Goal: Task Accomplishment & Management: Use online tool/utility

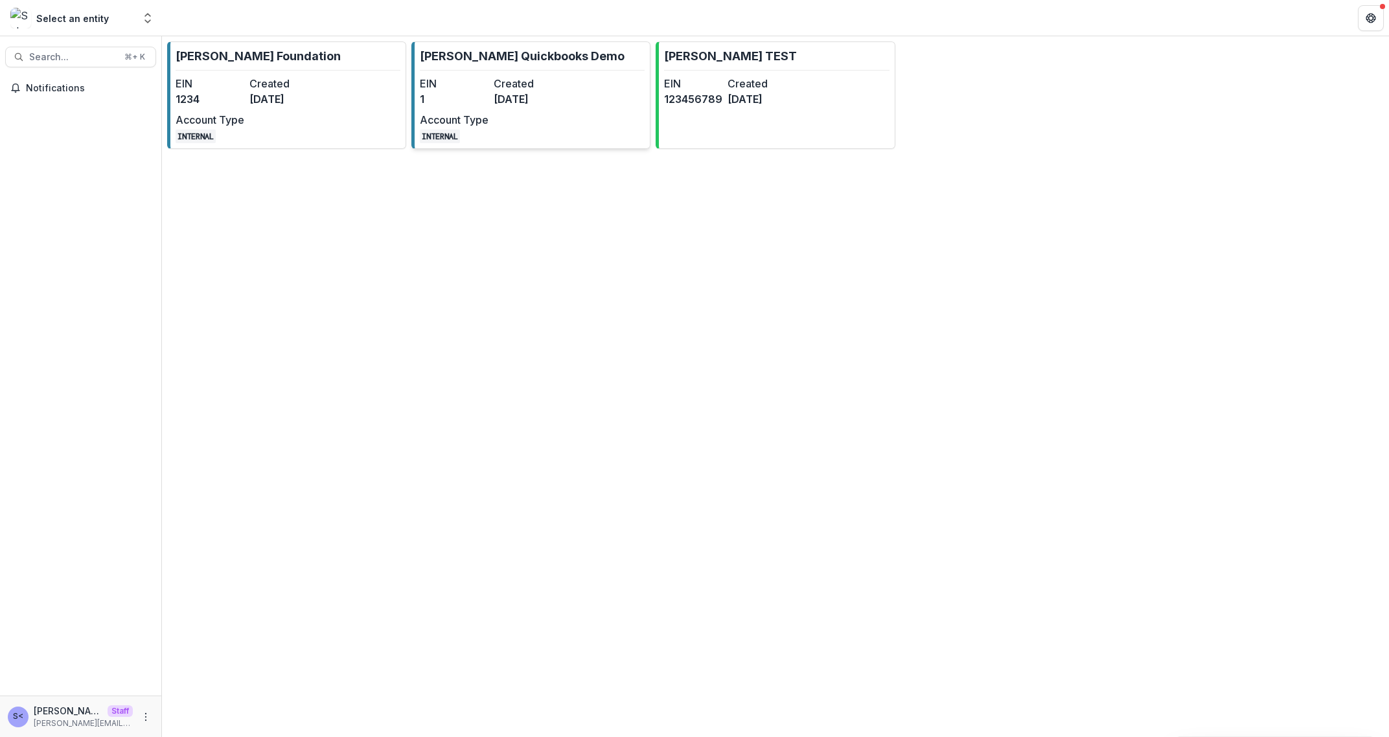
click at [447, 126] on dt "Account Type" at bounding box center [454, 120] width 69 height 16
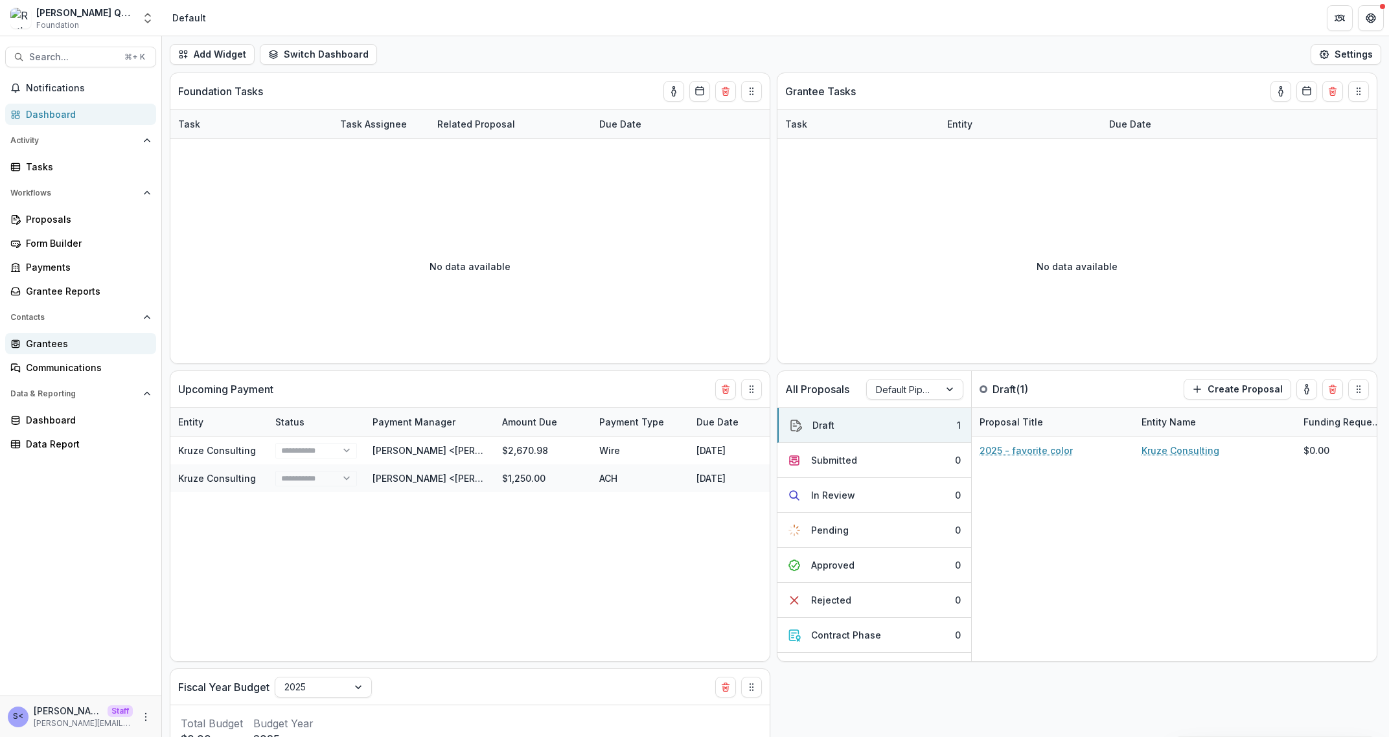
click at [75, 344] on div "Grantees" at bounding box center [86, 344] width 120 height 14
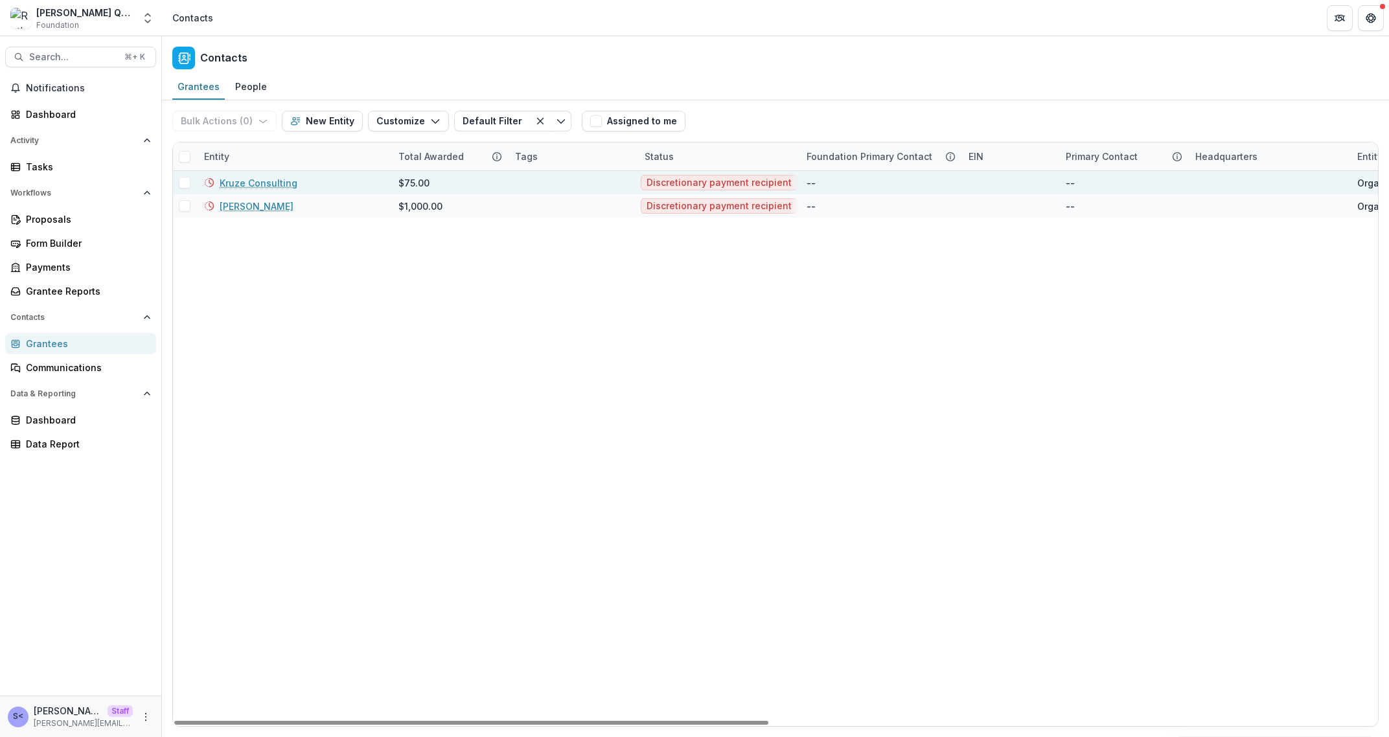
click at [250, 189] on div "Kruze Consulting" at bounding box center [293, 182] width 179 height 23
click at [253, 184] on link "Kruze Consulting" at bounding box center [259, 183] width 78 height 14
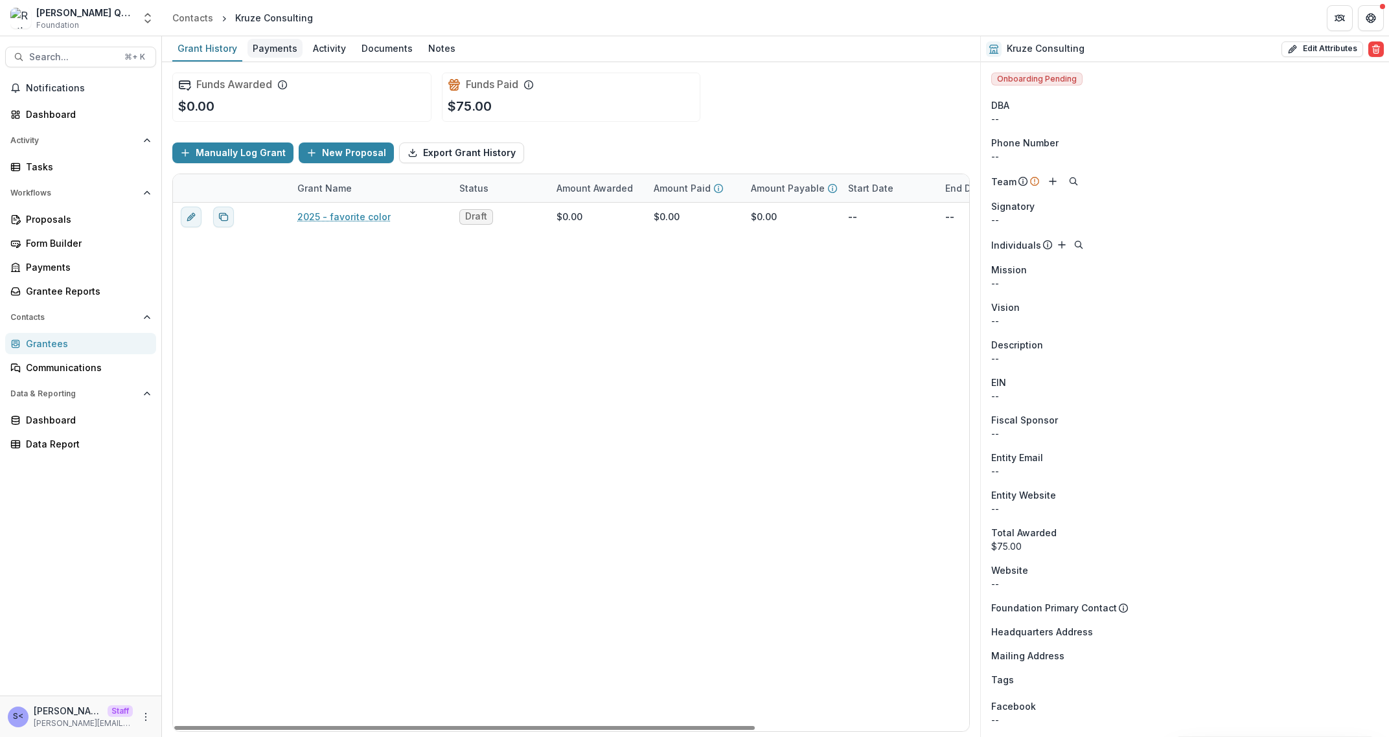
click at [294, 45] on div "Payments" at bounding box center [275, 48] width 55 height 19
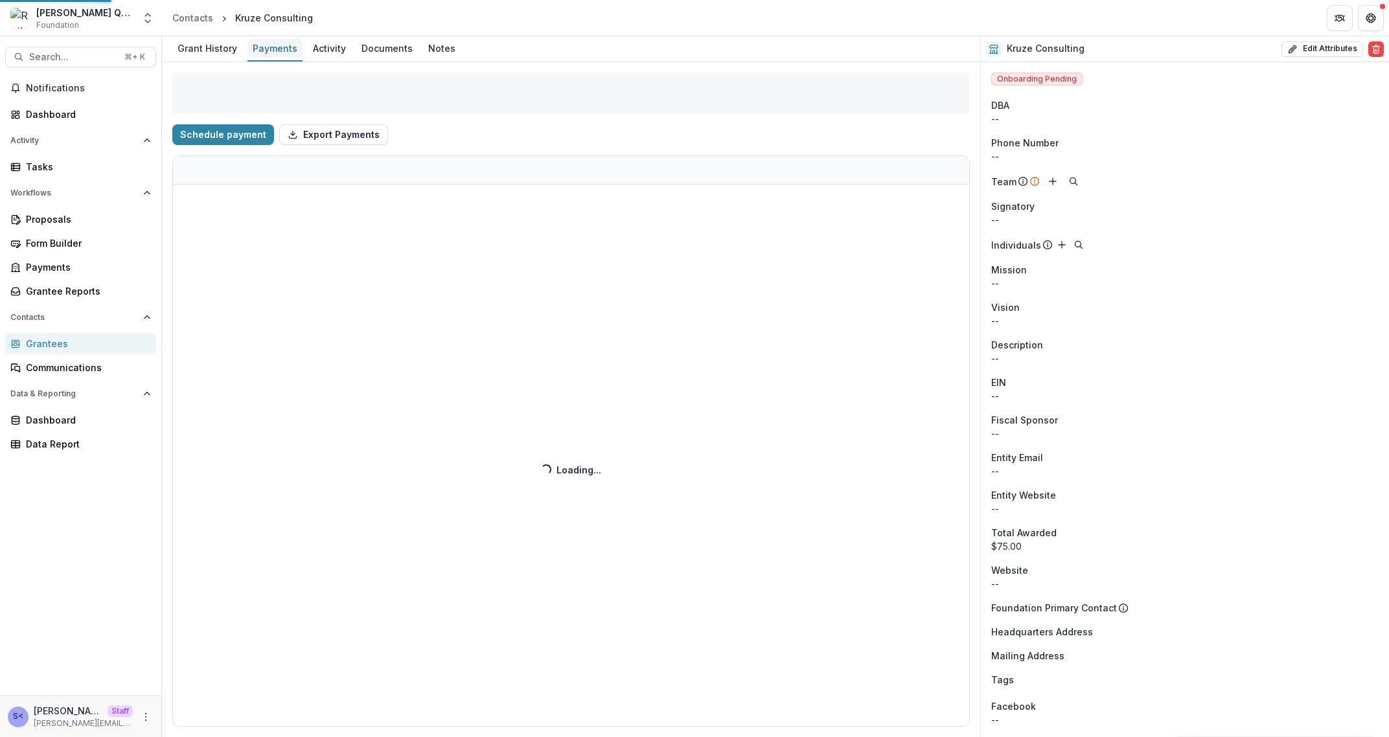
select select "**********"
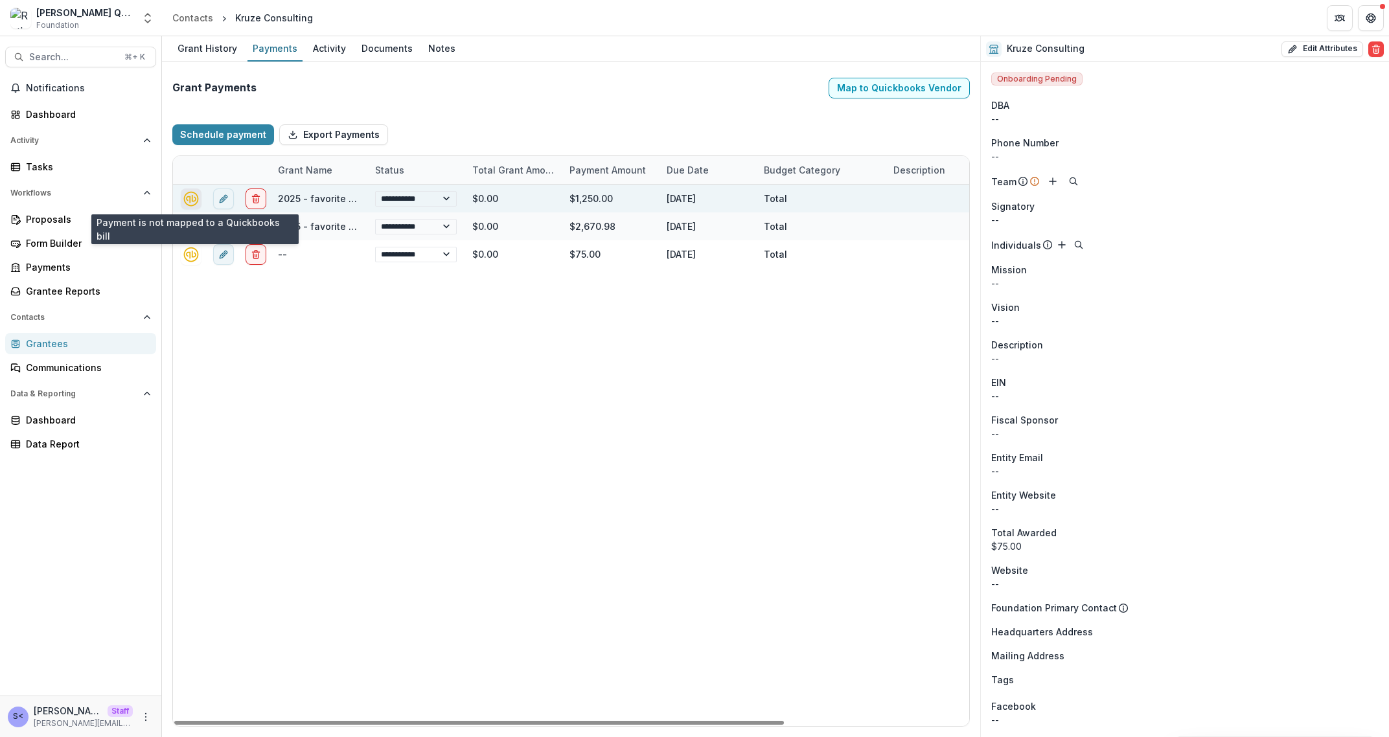
click at [198, 201] on icon "quickbooks-connect" at bounding box center [191, 198] width 15 height 15
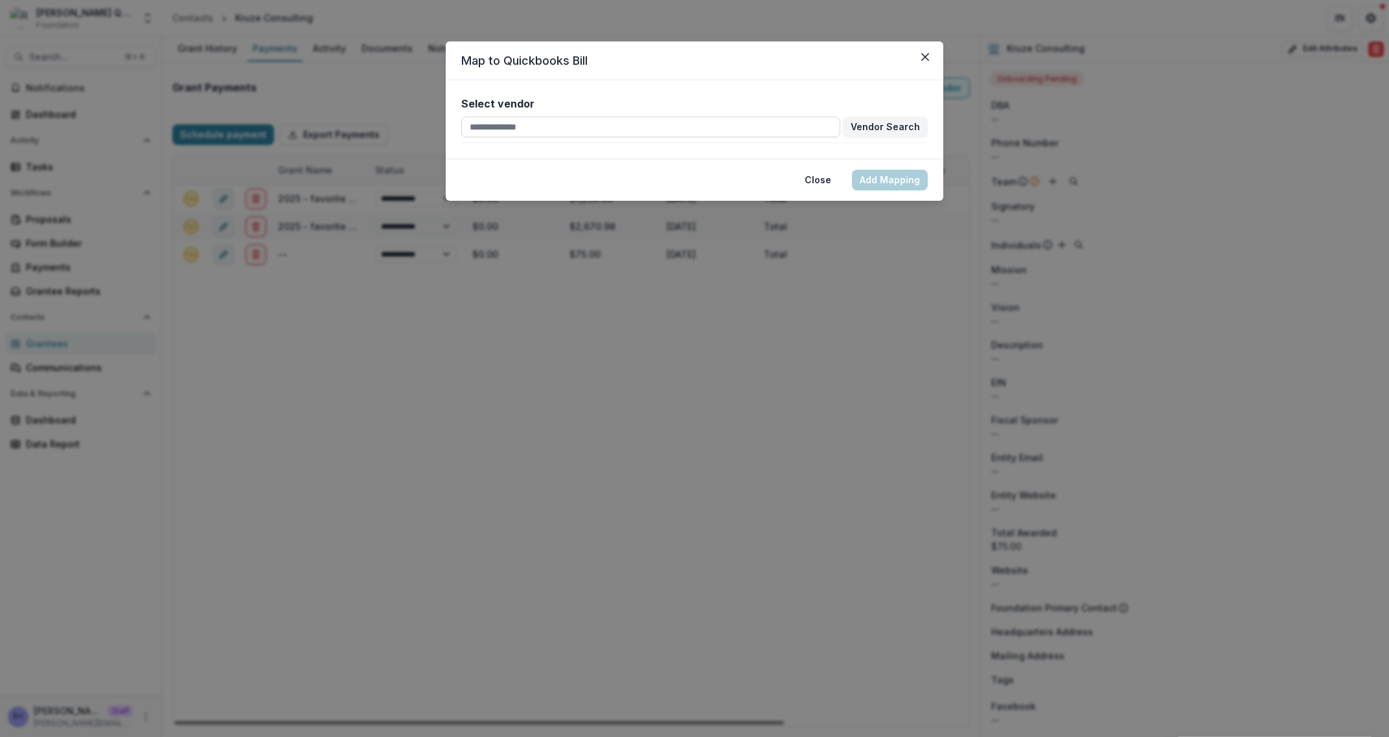
click at [811, 130] on input "text" at bounding box center [650, 127] width 379 height 21
click at [927, 57] on icon "Close" at bounding box center [925, 57] width 8 height 8
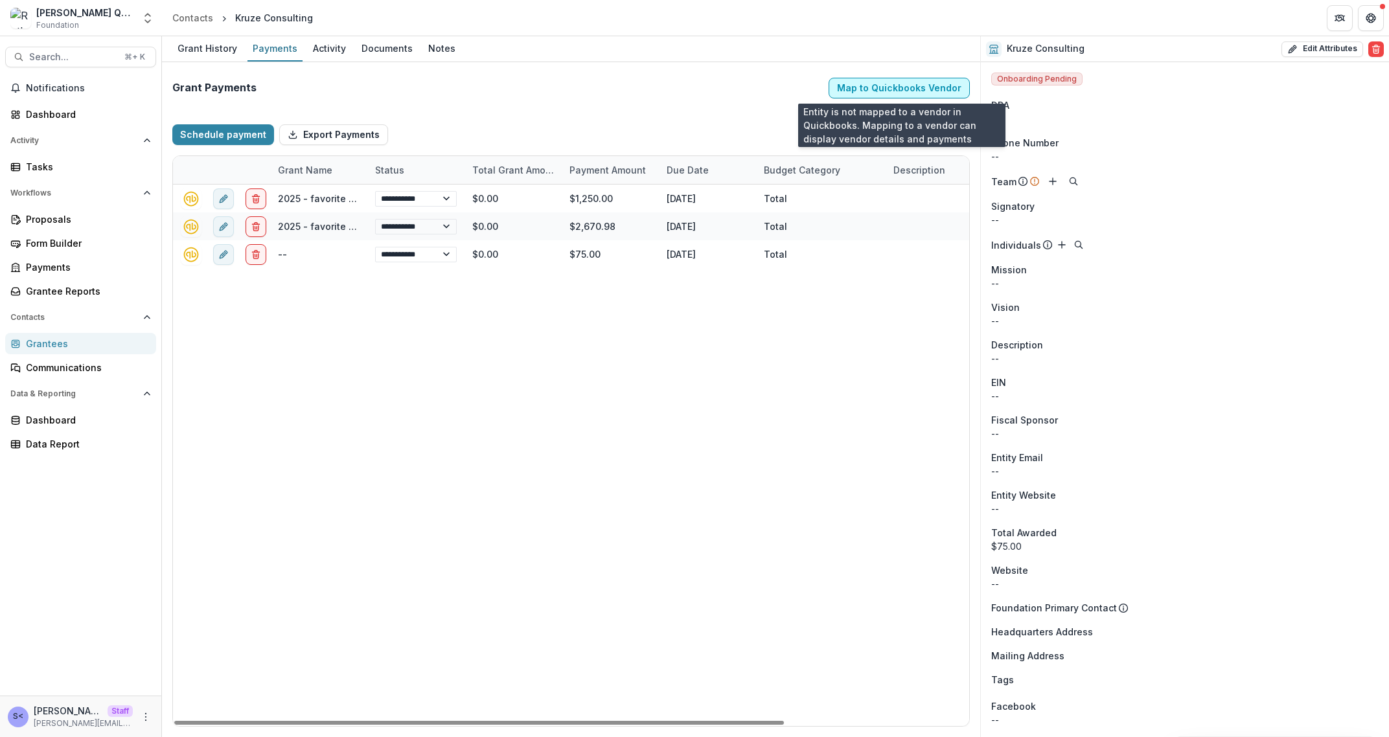
click at [870, 81] on button "Map to Quickbooks Vendor" at bounding box center [899, 88] width 141 height 21
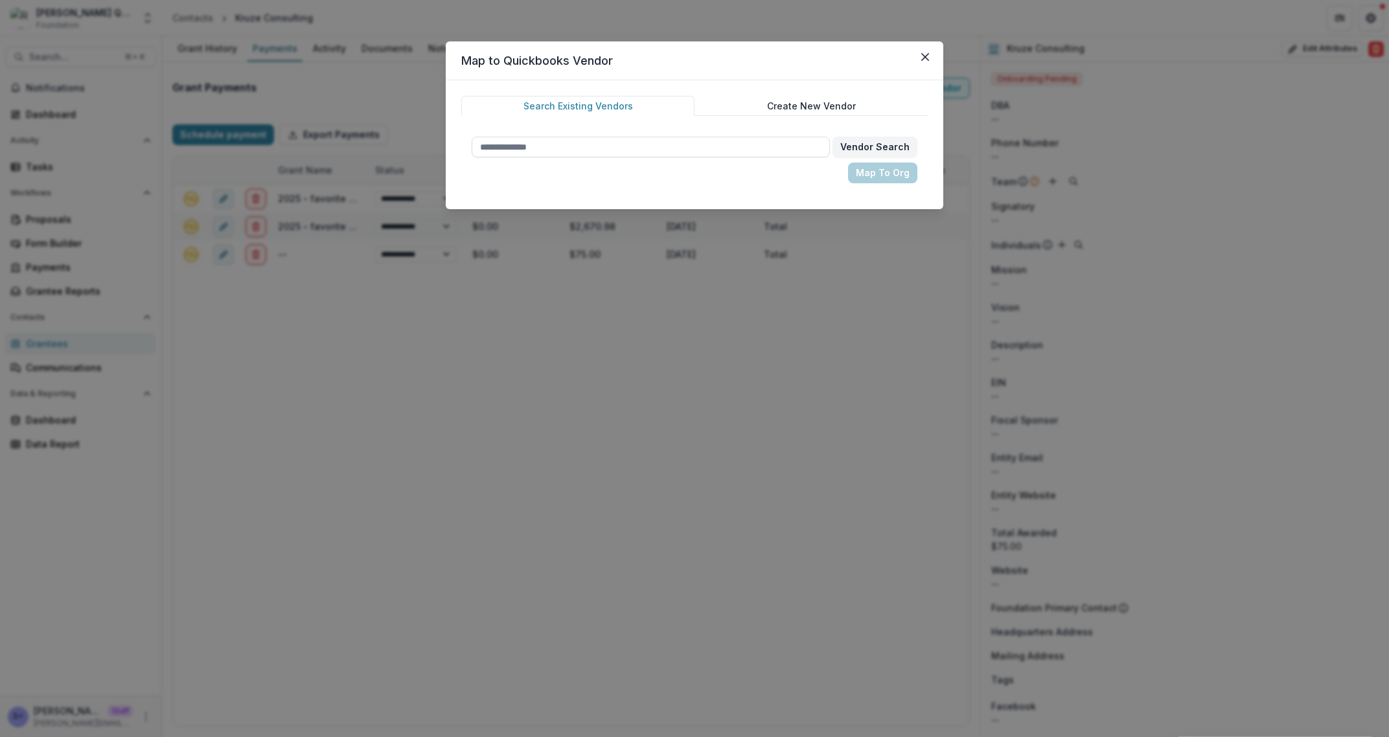
click at [826, 104] on button "Create New Vendor" at bounding box center [811, 106] width 233 height 20
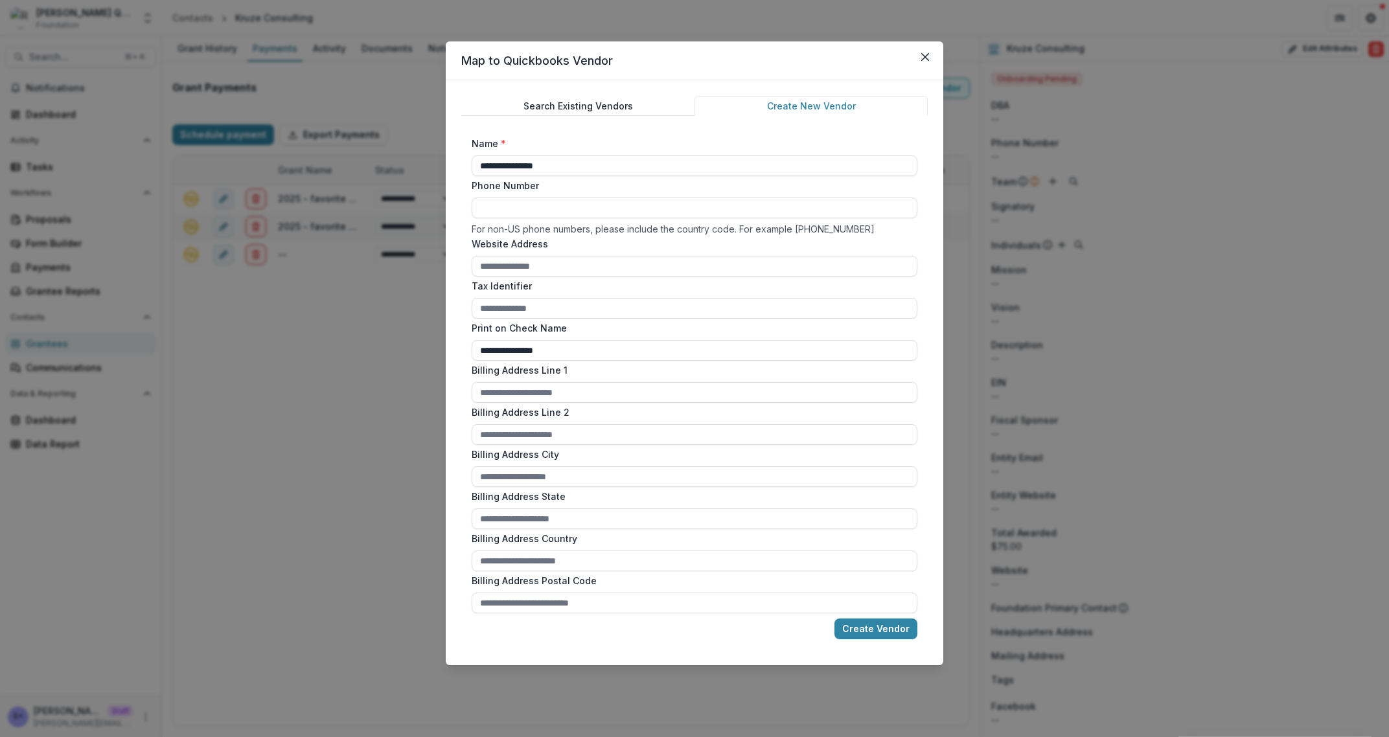
click at [647, 106] on button "Search Existing Vendors" at bounding box center [577, 106] width 233 height 20
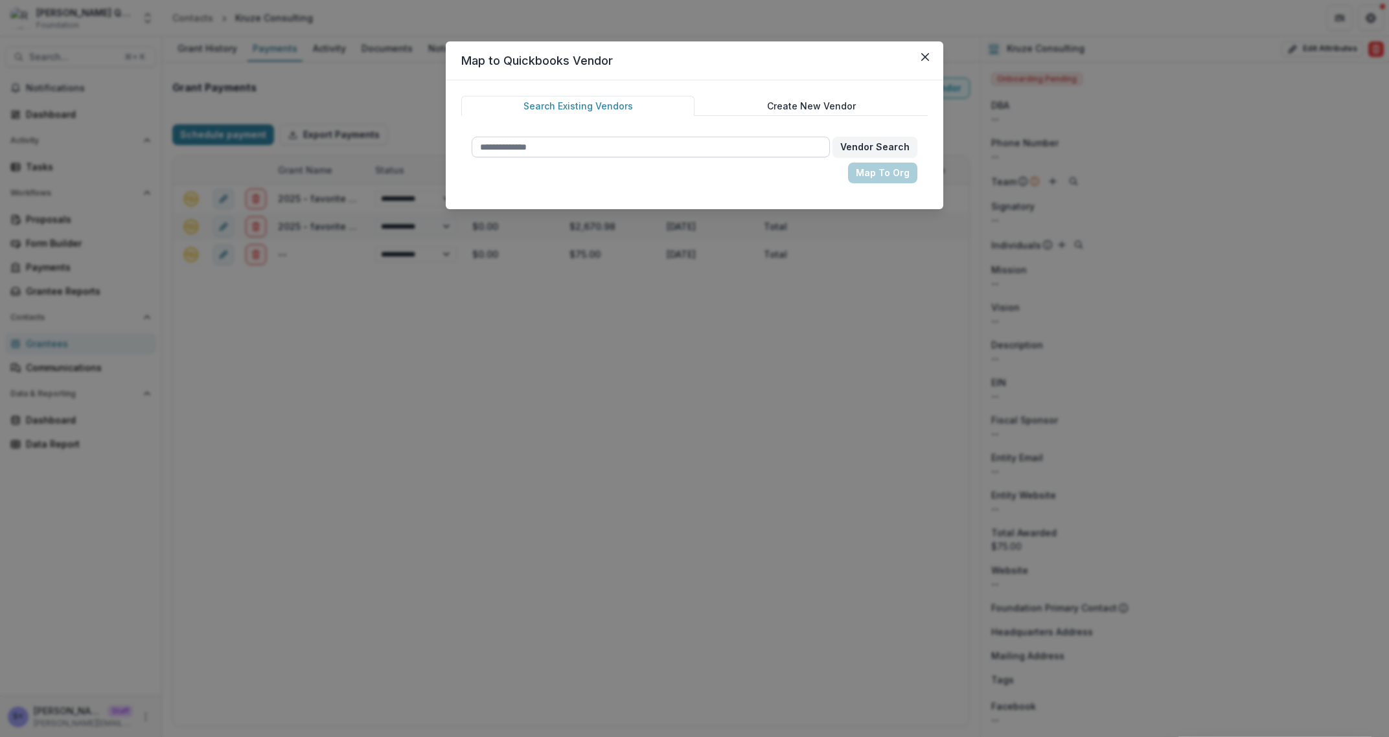
click at [665, 141] on input "text" at bounding box center [651, 147] width 358 height 21
click at [933, 57] on button "Close" at bounding box center [925, 57] width 21 height 21
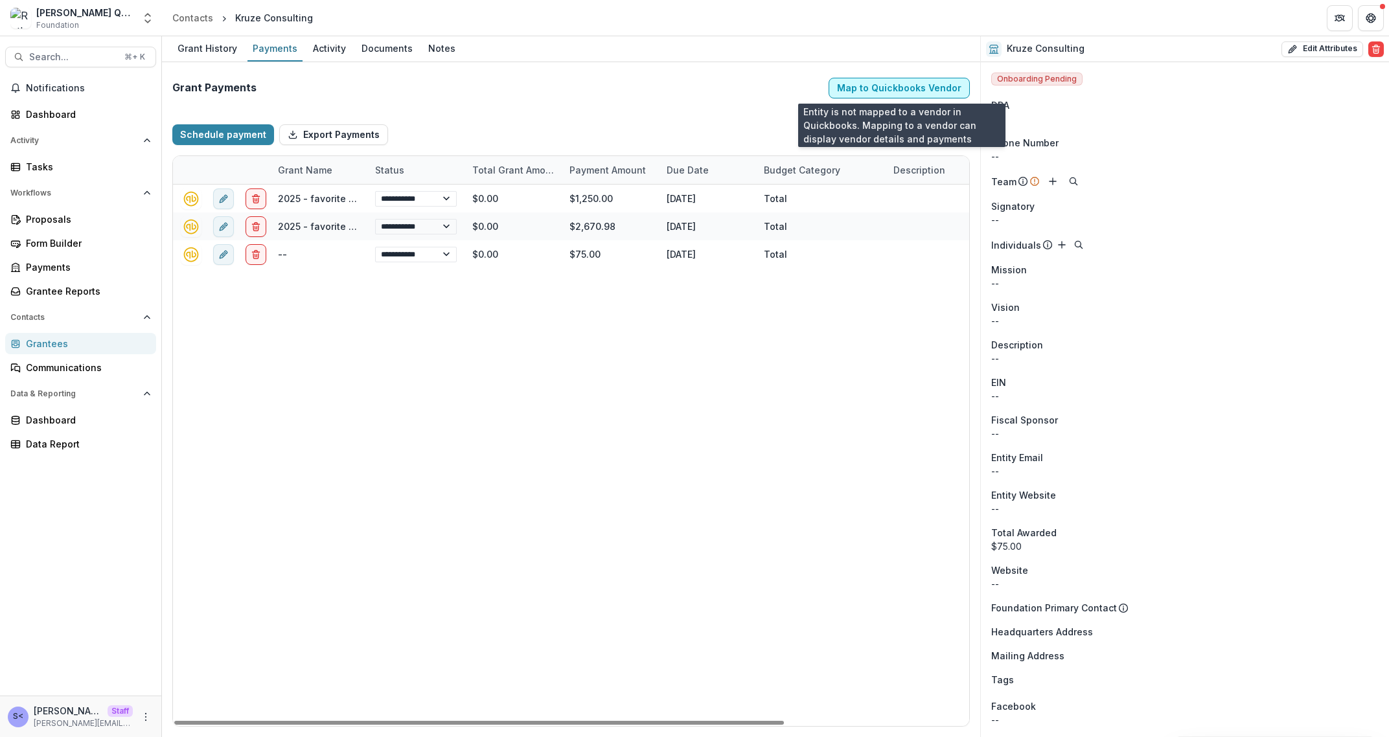
click at [881, 94] on button "Map to Quickbooks Vendor" at bounding box center [899, 88] width 141 height 21
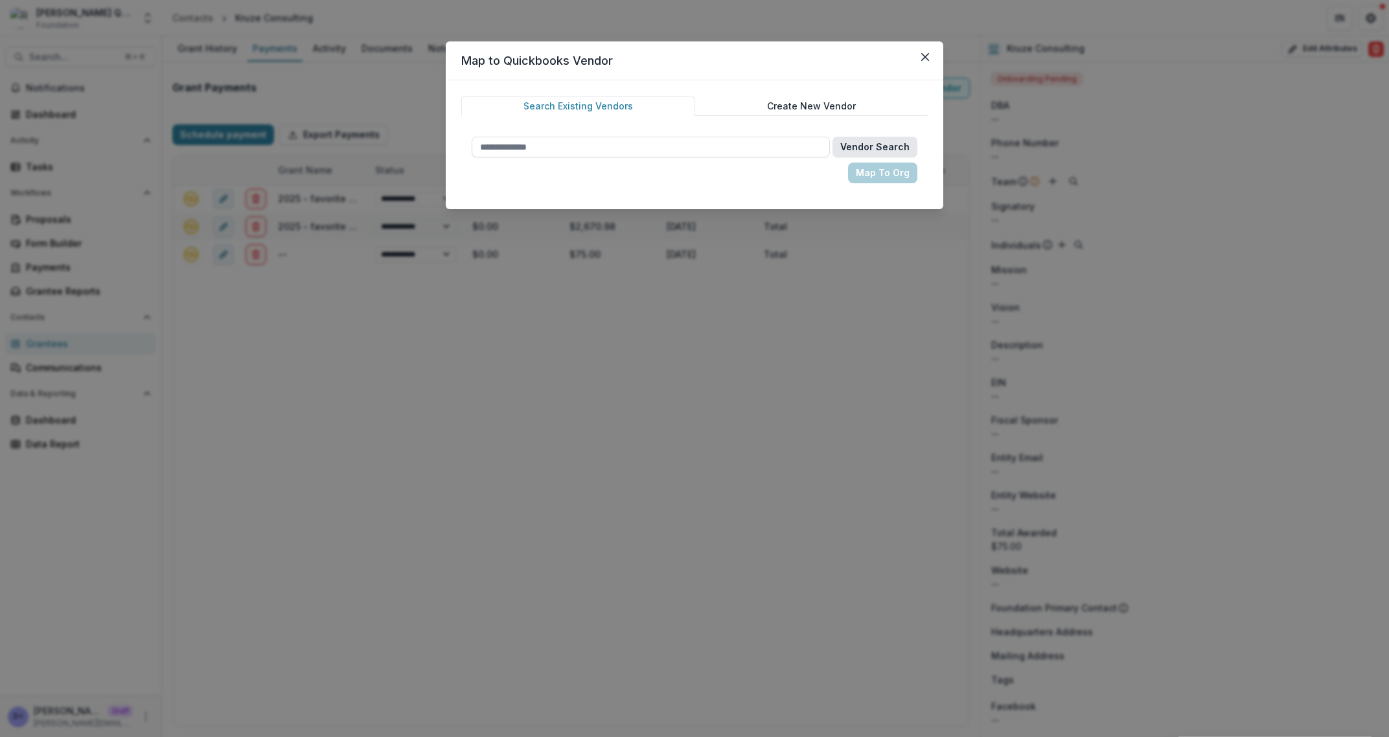
click at [857, 146] on button "Vendor Search" at bounding box center [875, 147] width 85 height 21
click at [779, 146] on input "text" at bounding box center [651, 147] width 358 height 21
type input "*"
click at [836, 145] on div "* Vendor Search" at bounding box center [695, 147] width 446 height 21
click at [848, 145] on button "Vendor Search" at bounding box center [875, 147] width 85 height 21
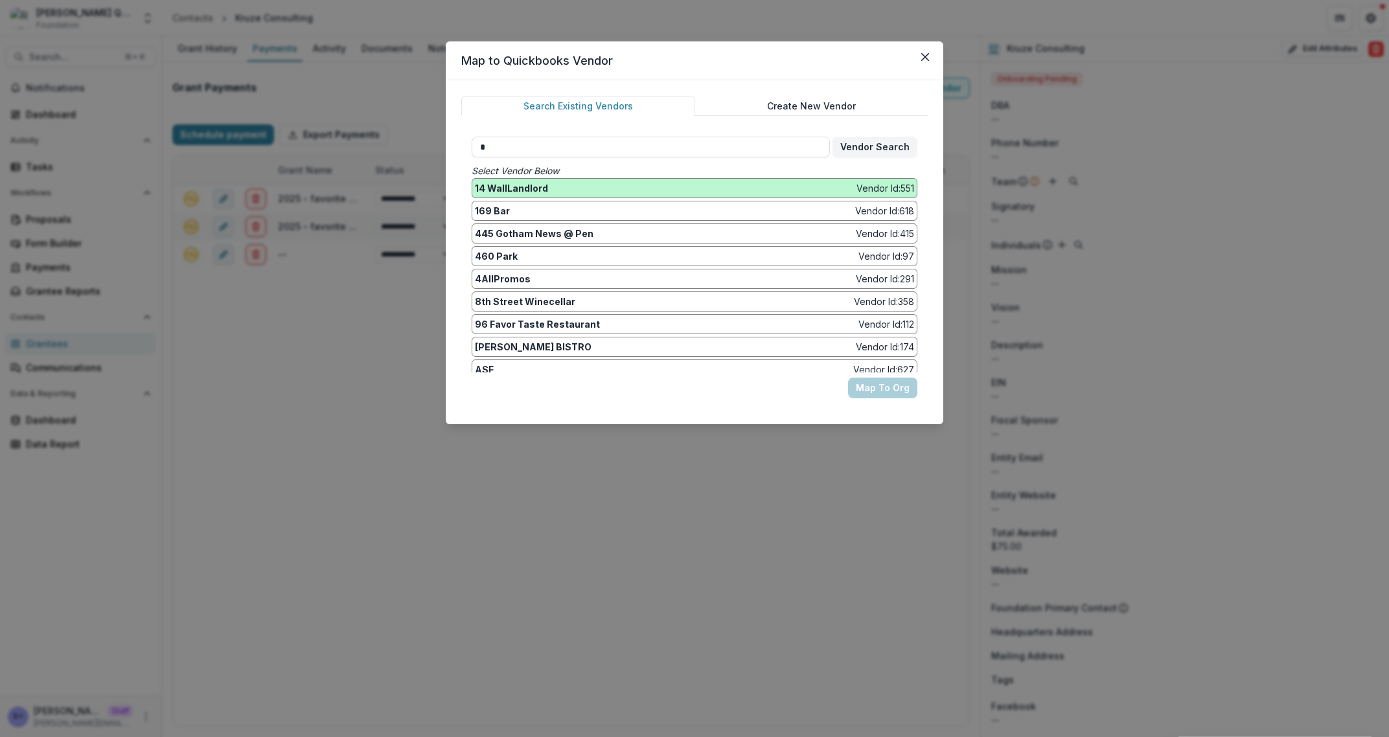
click at [822, 187] on div "14 WallLandlord Vendor Id: 551" at bounding box center [694, 188] width 439 height 14
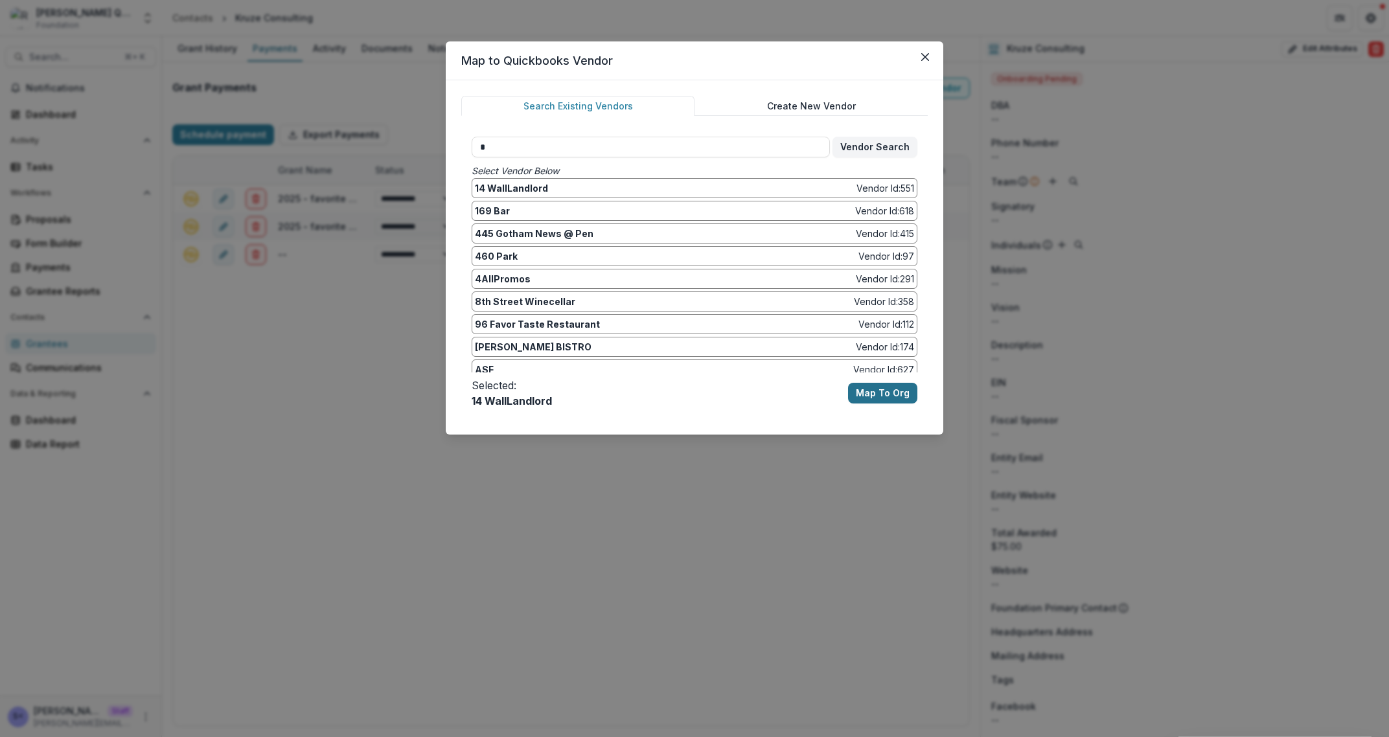
click at [873, 391] on button "Map To Org" at bounding box center [882, 393] width 69 height 21
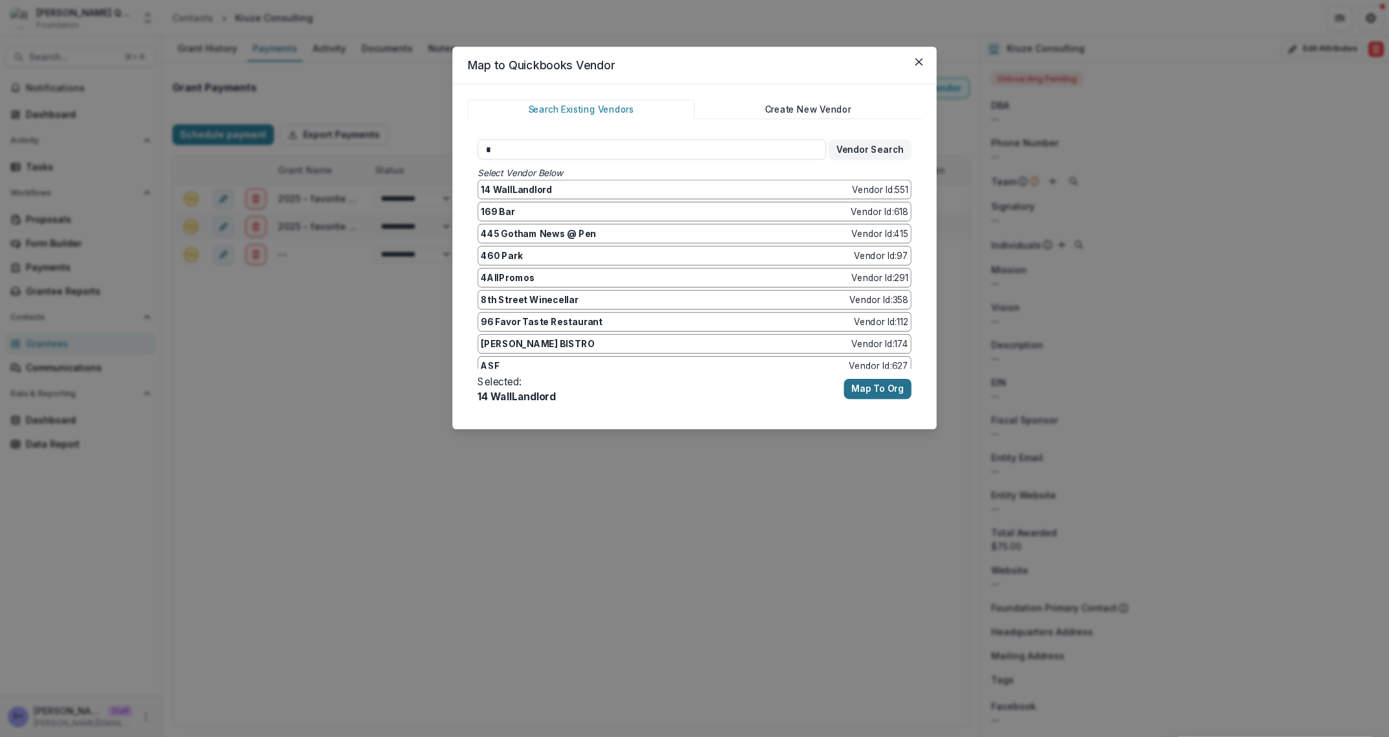
select select "**********"
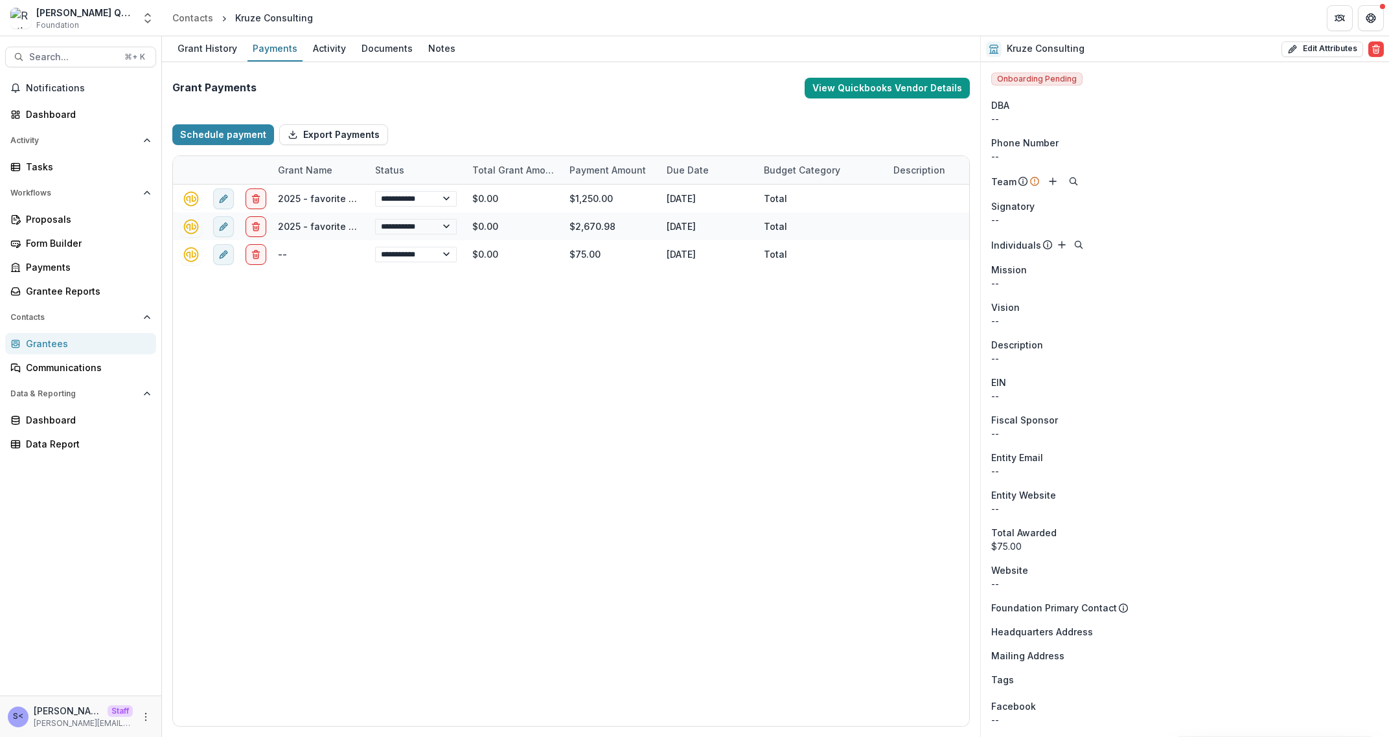
click at [840, 87] on button "View Quickbooks Vendor Details" at bounding box center [887, 88] width 165 height 21
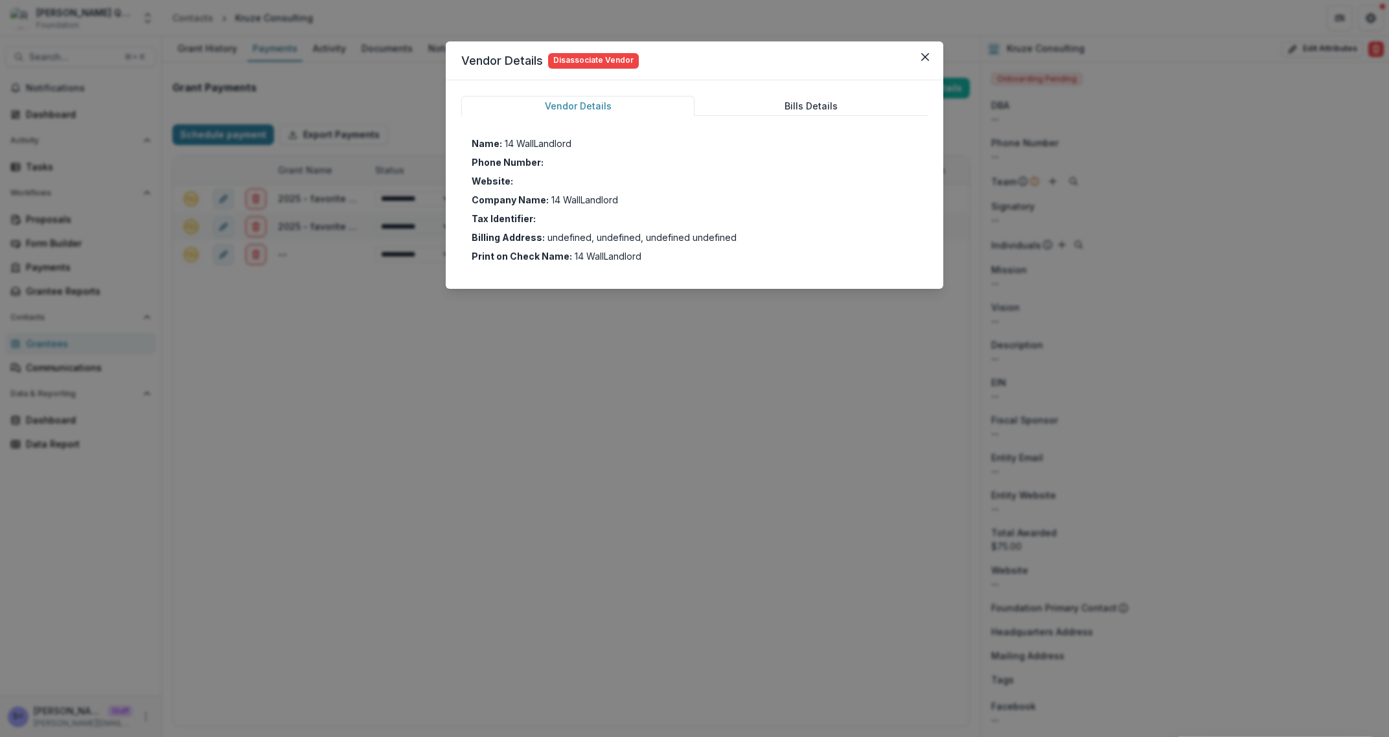
click at [357, 87] on div "Vendor Details Disassociate Vendor Vendor Details Bills Details Name: 14 WallLa…" at bounding box center [694, 368] width 1389 height 737
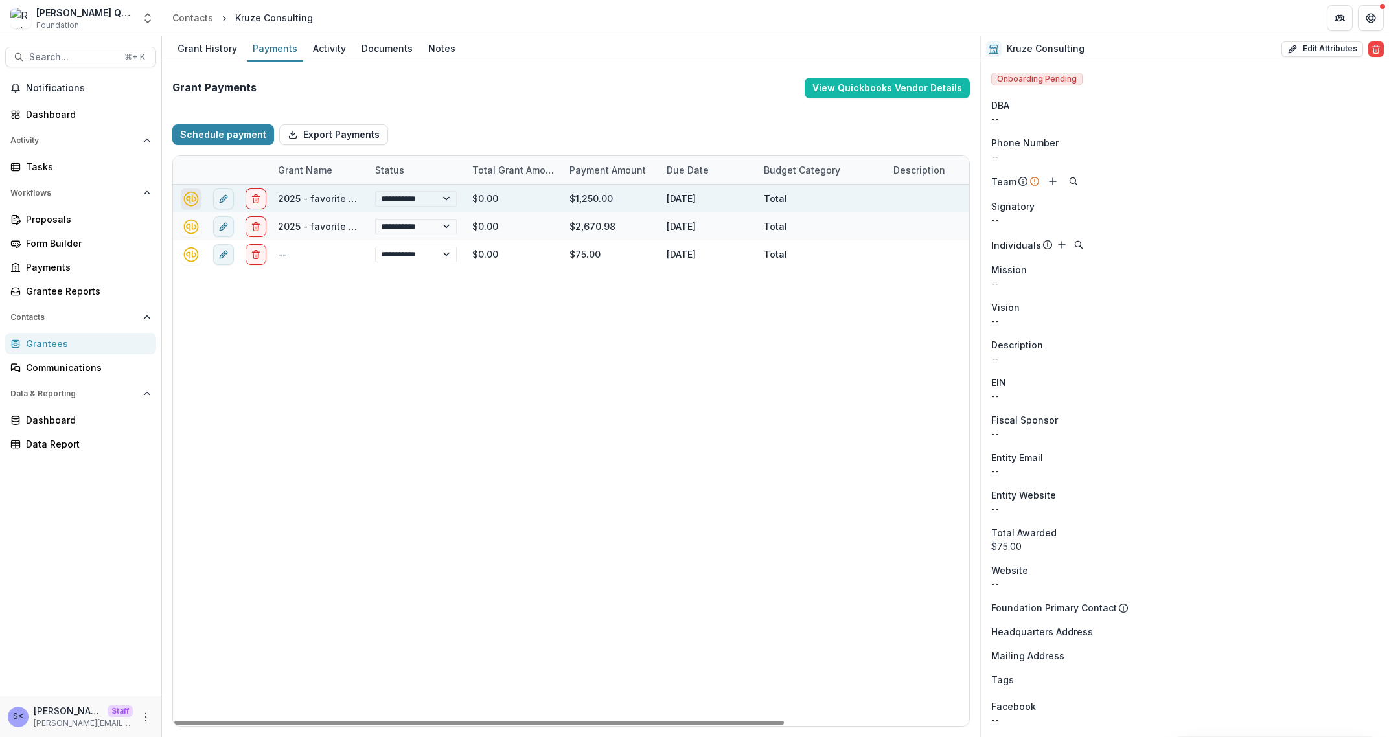
click at [187, 200] on icon "quickbooks-connect" at bounding box center [191, 199] width 18 height 18
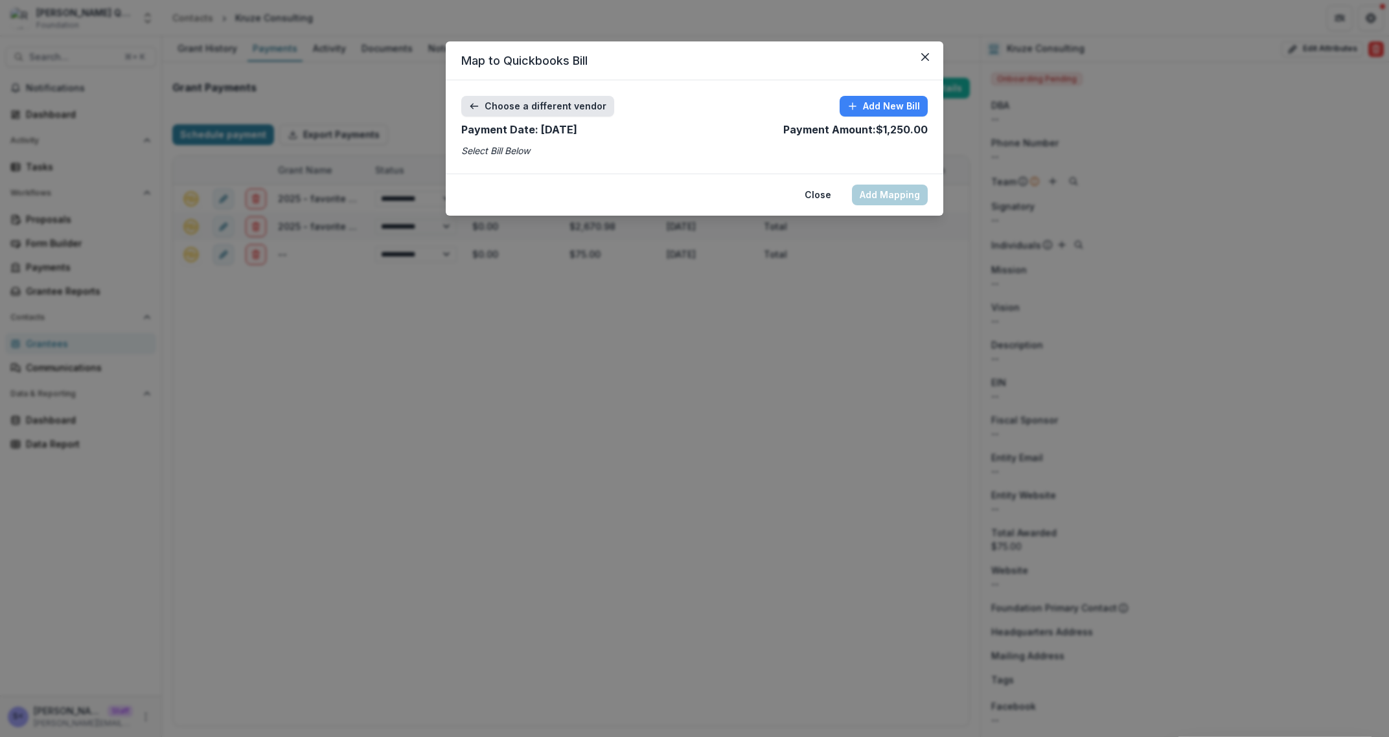
click at [599, 107] on button "Choose a different vendor" at bounding box center [537, 106] width 153 height 21
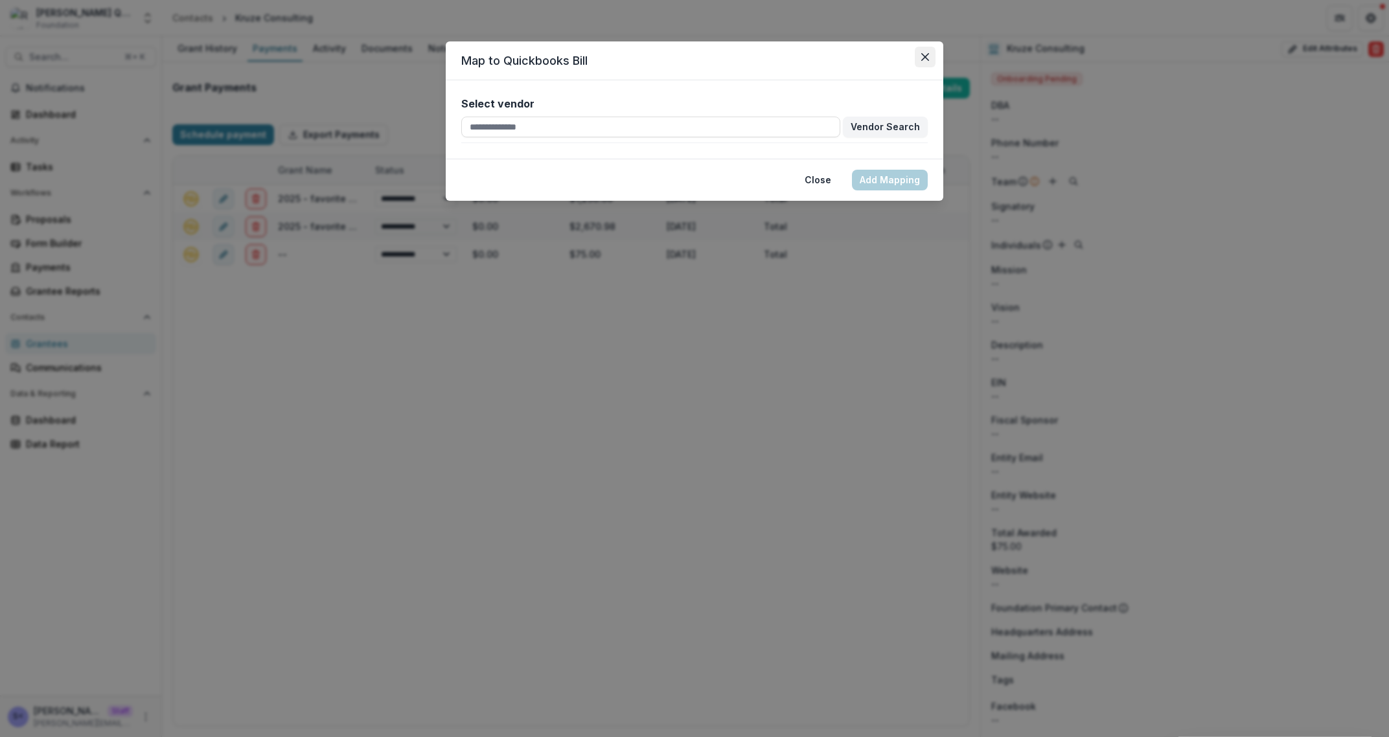
click at [929, 58] on button "Close" at bounding box center [925, 57] width 21 height 21
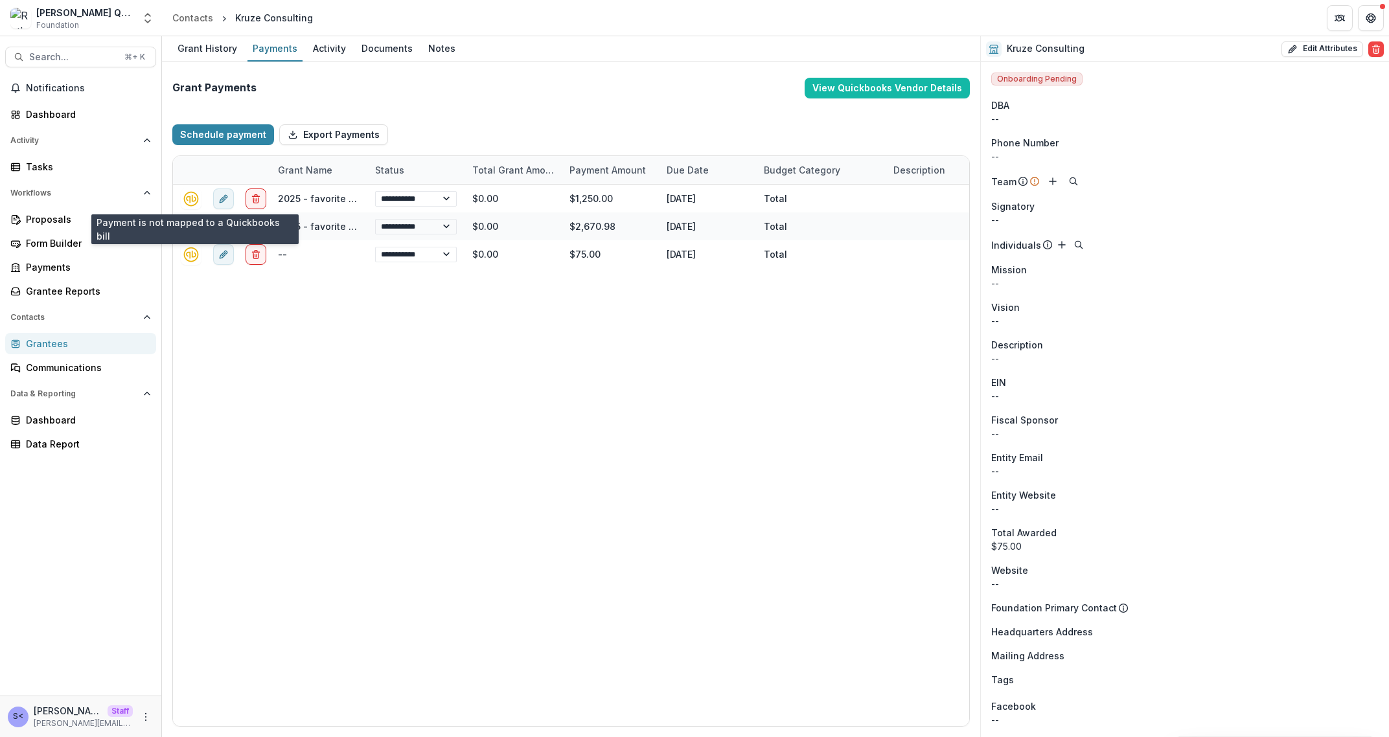
select select "**********"
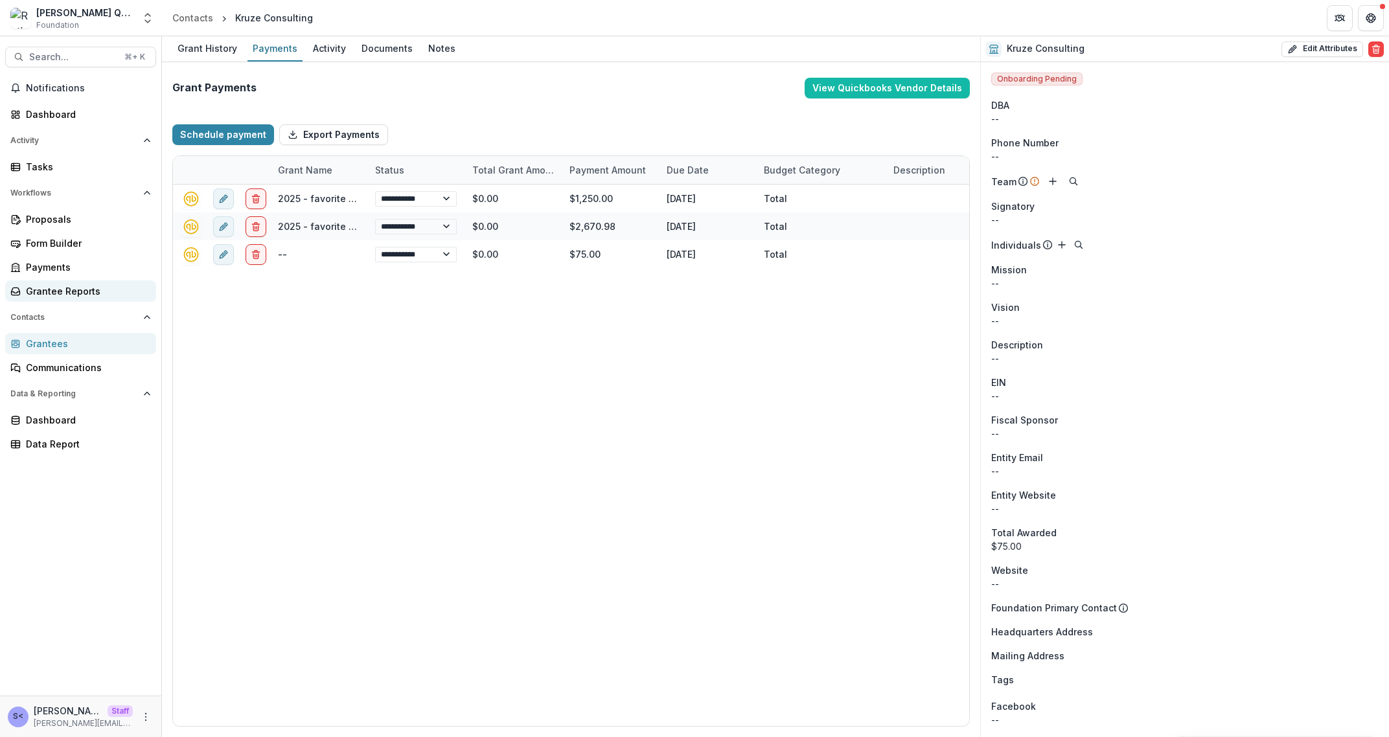
select select "**********"
click at [81, 294] on div "Grantee Reports" at bounding box center [86, 291] width 120 height 14
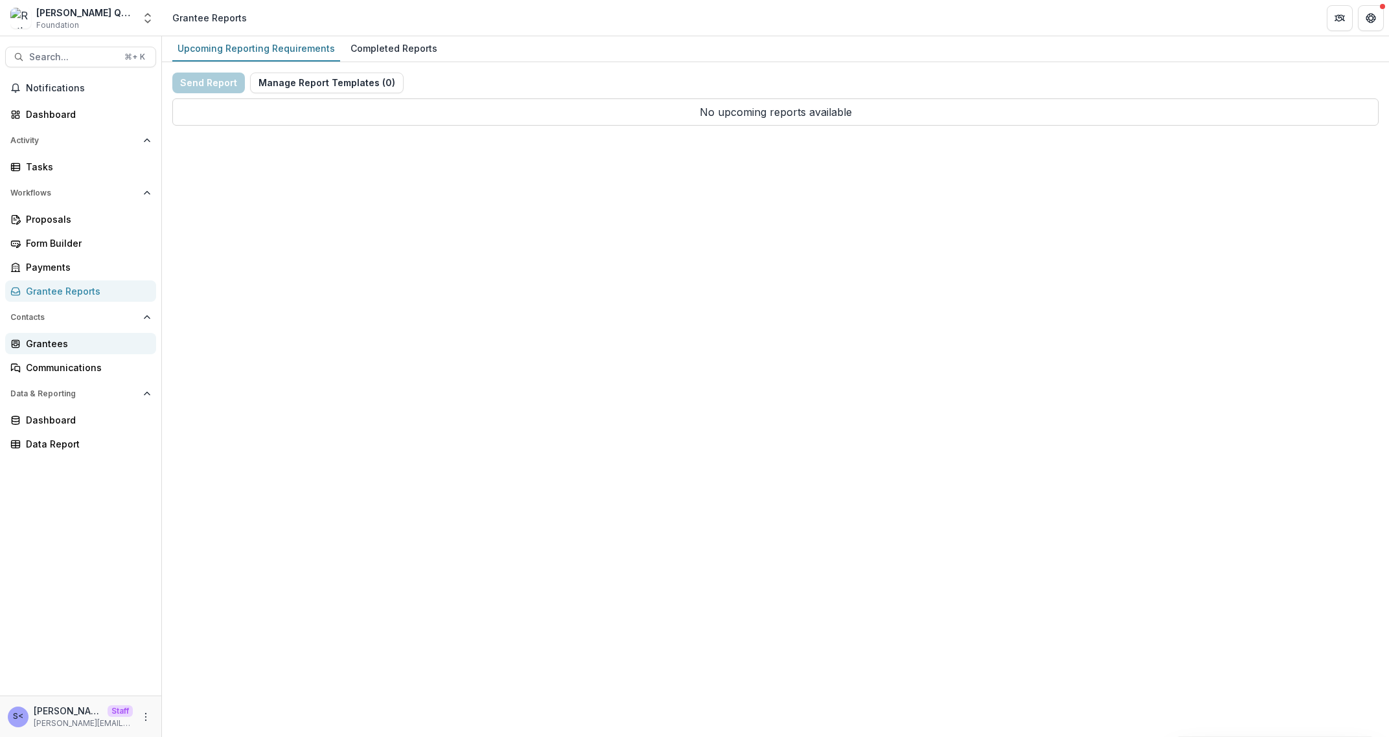
click at [95, 334] on link "Grantees" at bounding box center [80, 343] width 151 height 21
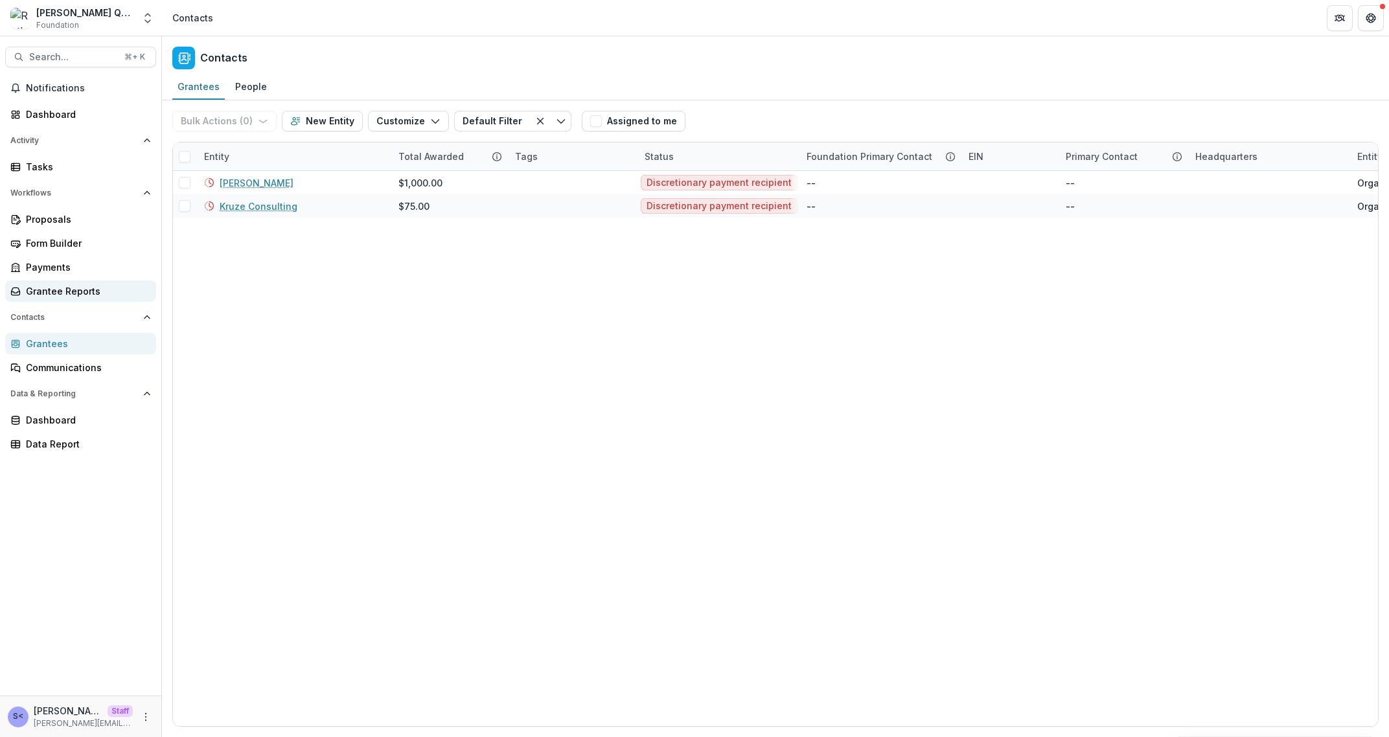
click at [77, 290] on div "Grantee Reports" at bounding box center [86, 291] width 120 height 14
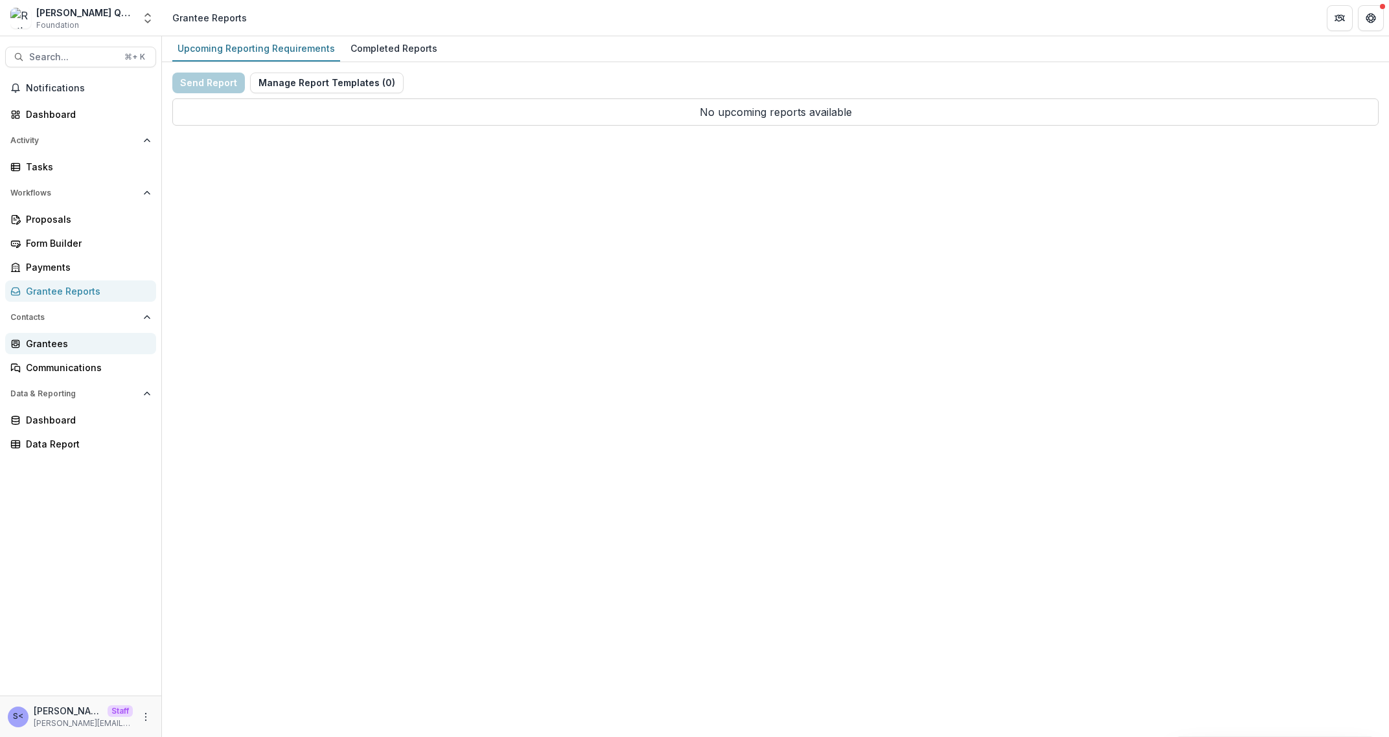
click at [62, 344] on div "Grantees" at bounding box center [86, 344] width 120 height 14
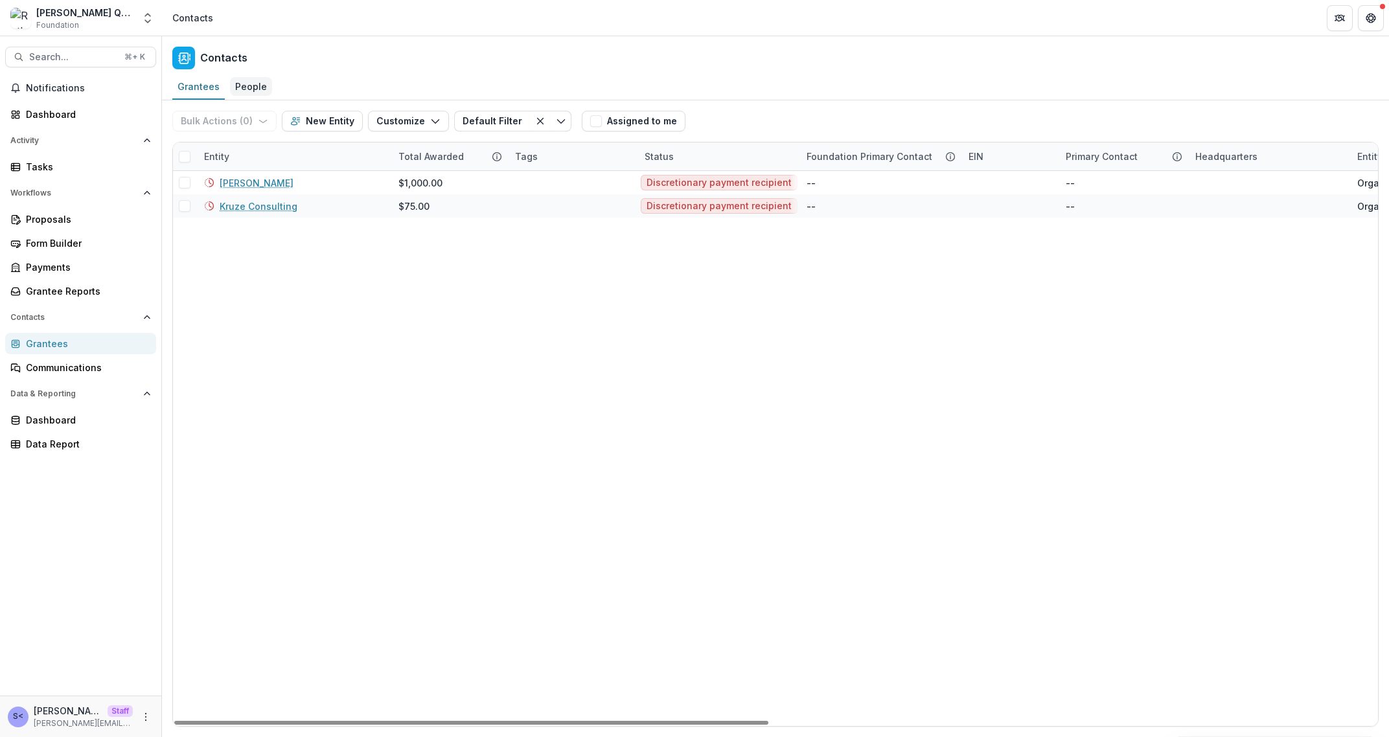
click at [259, 93] on div "People" at bounding box center [251, 86] width 42 height 19
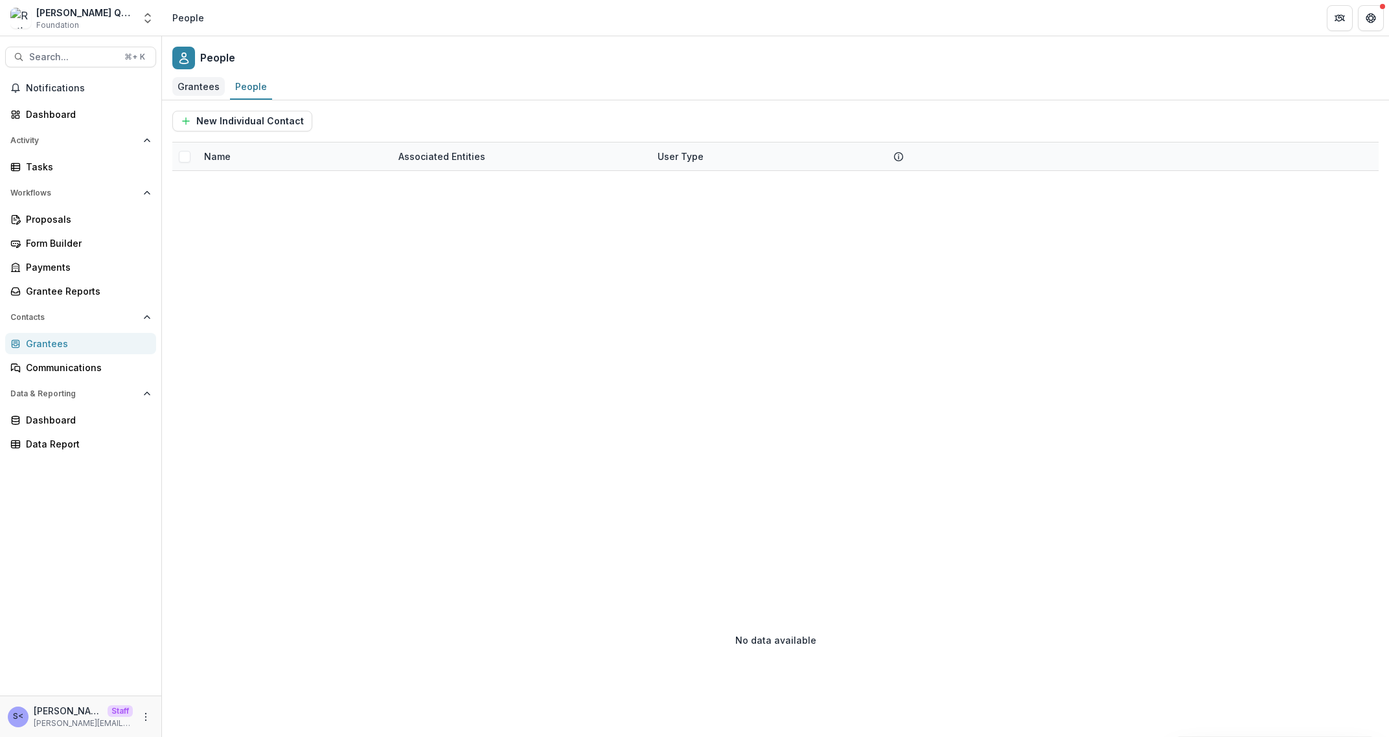
click at [203, 82] on div "Grantees" at bounding box center [198, 86] width 52 height 19
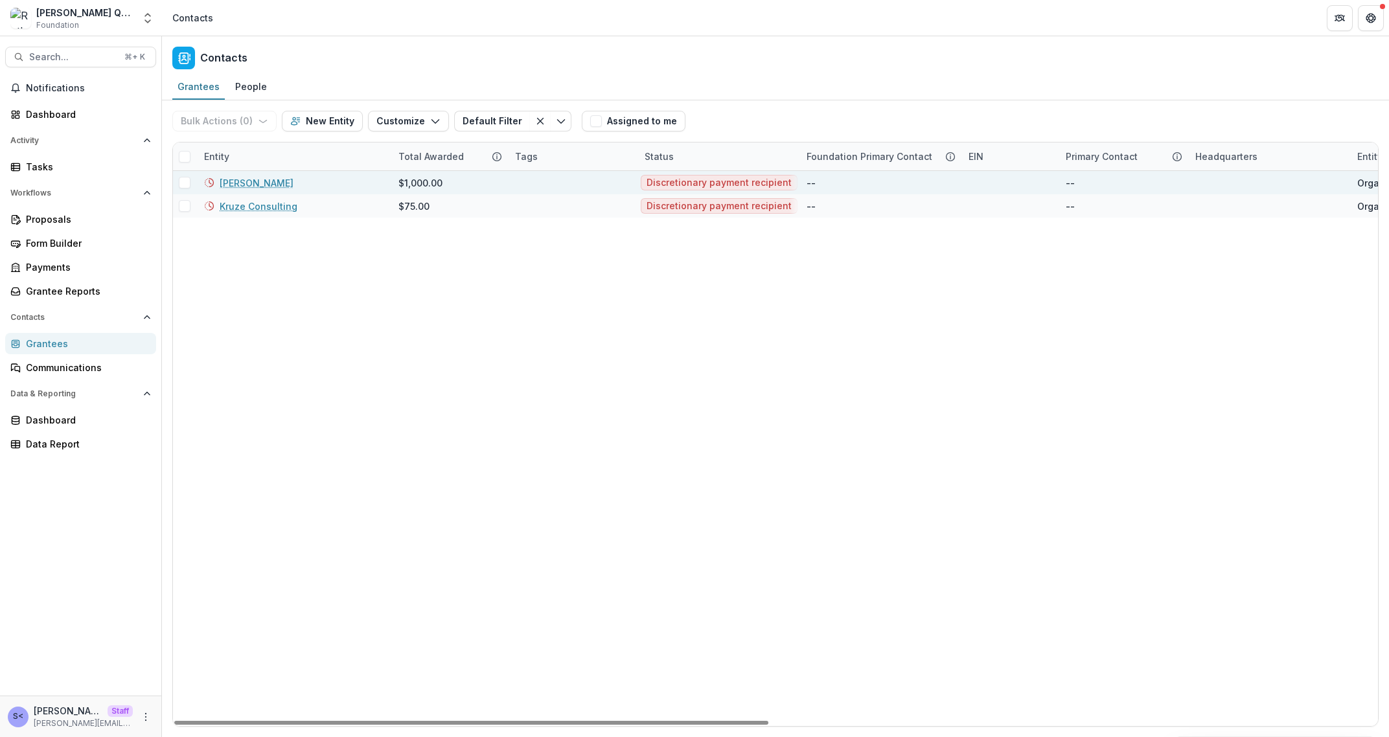
click at [253, 178] on link "[PERSON_NAME]" at bounding box center [257, 183] width 74 height 14
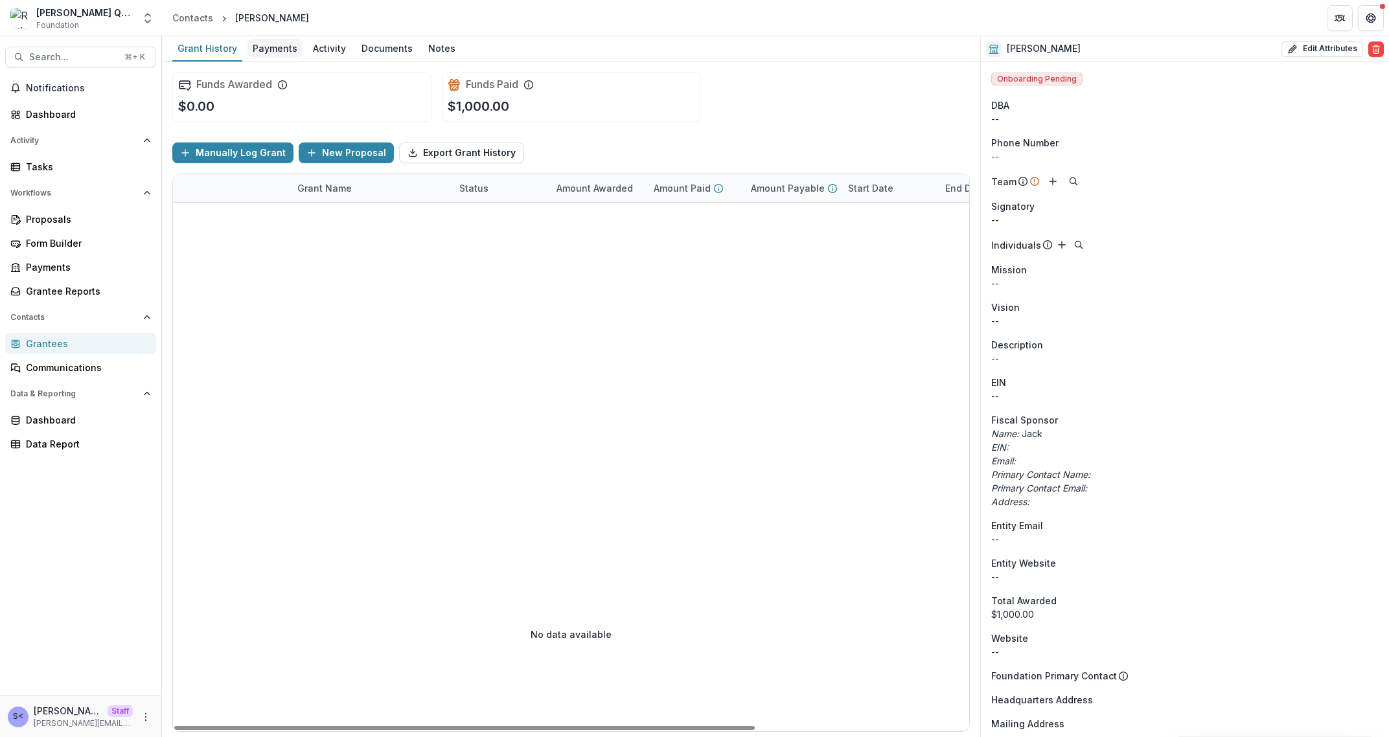
click at [259, 38] on link "Payments" at bounding box center [275, 48] width 55 height 25
select select "**********"
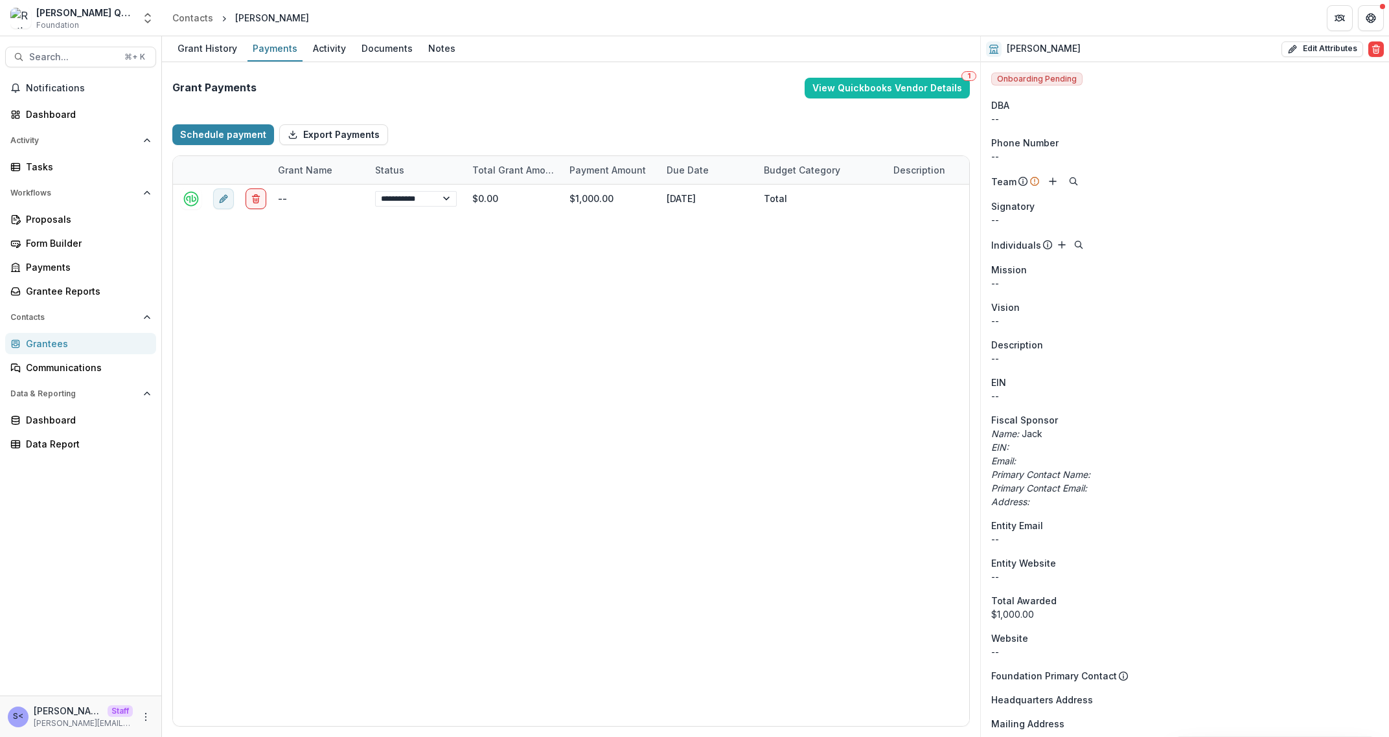
select select "**********"
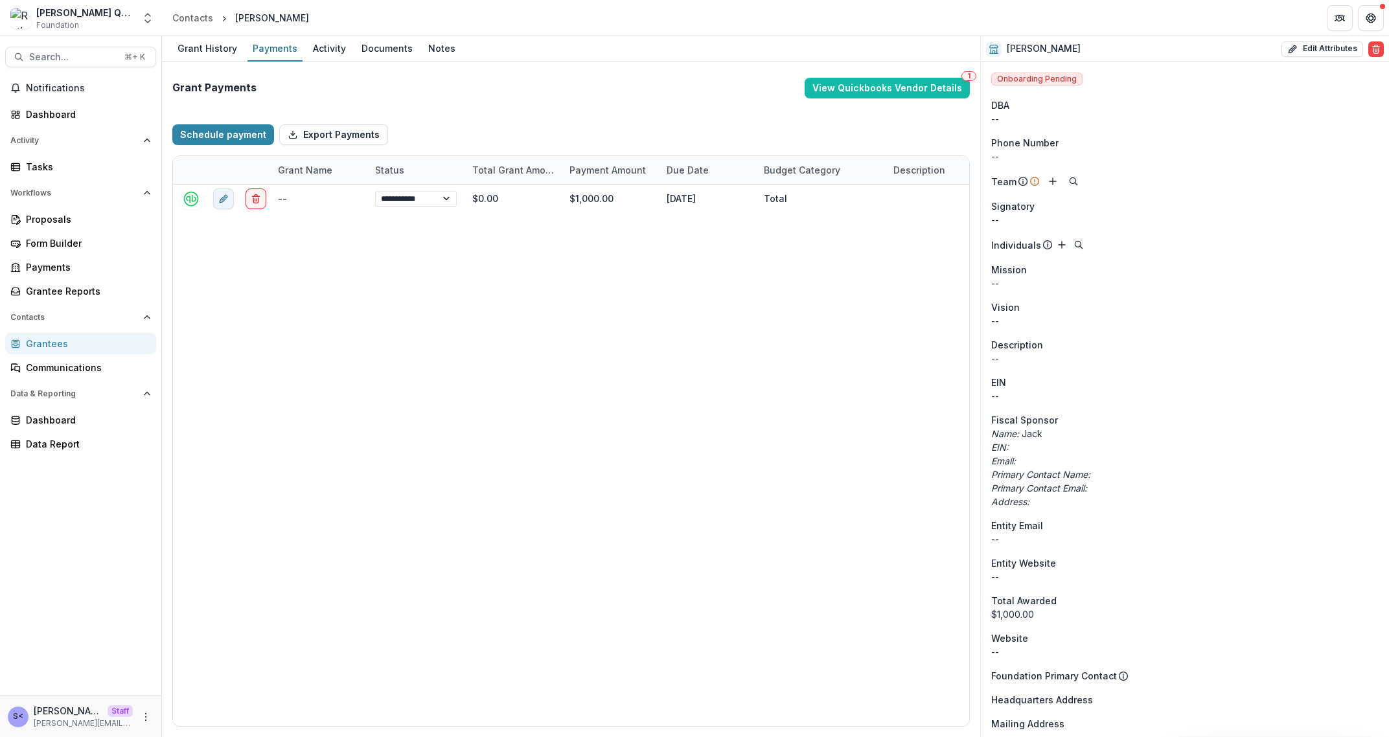
select select "**********"
